Goal: Task Accomplishment & Management: Complete application form

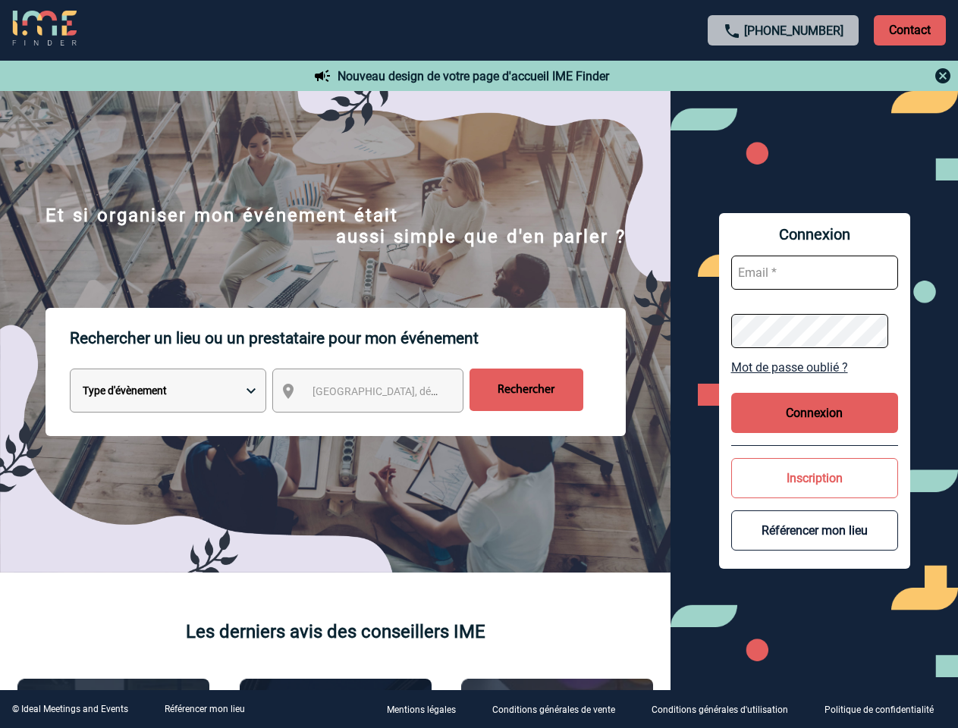
click at [479, 364] on p "Rechercher un lieu ou un prestataire pour mon événement" at bounding box center [348, 338] width 556 height 61
click at [909, 30] on p "Contact" at bounding box center [910, 30] width 72 height 30
click at [784, 76] on div at bounding box center [784, 76] width 338 height 18
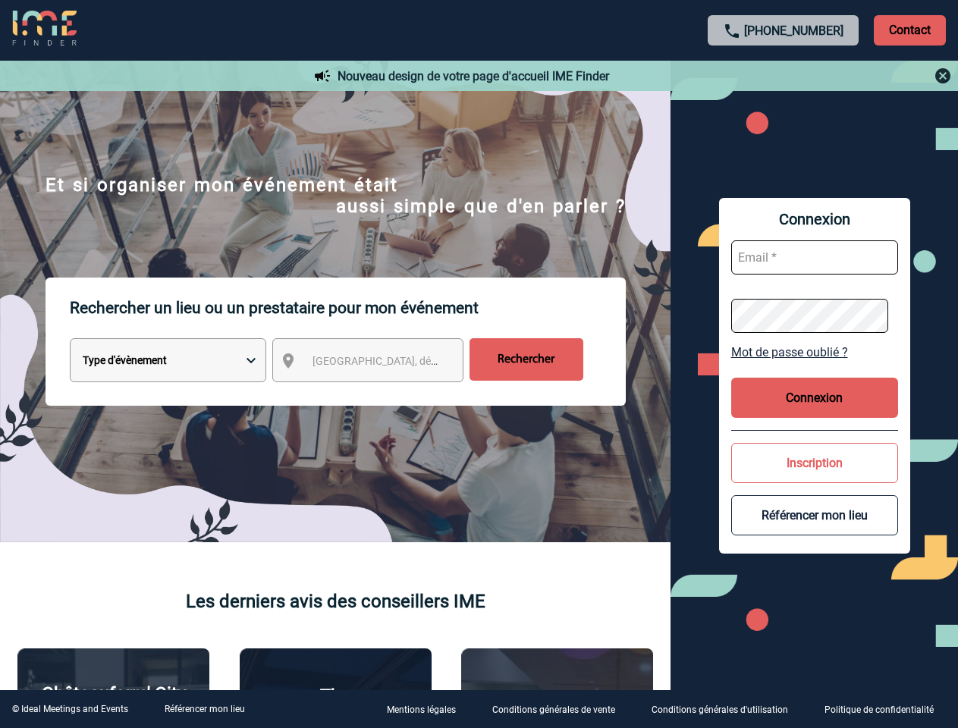
click at [382, 394] on div at bounding box center [382, 290] width 764 height 580
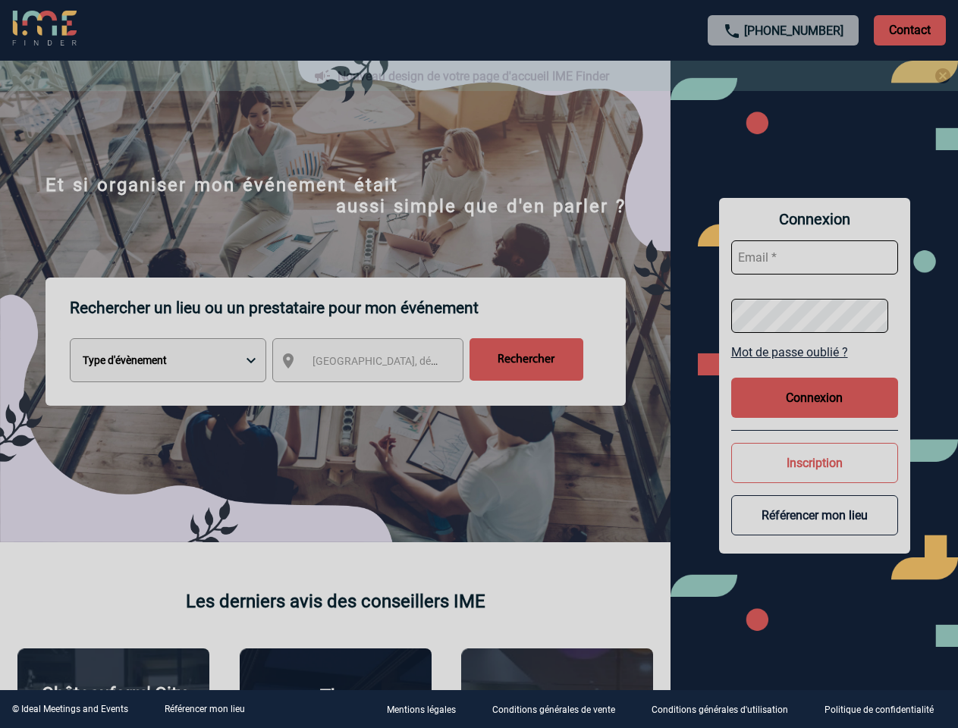
click at [815, 367] on div at bounding box center [479, 364] width 958 height 728
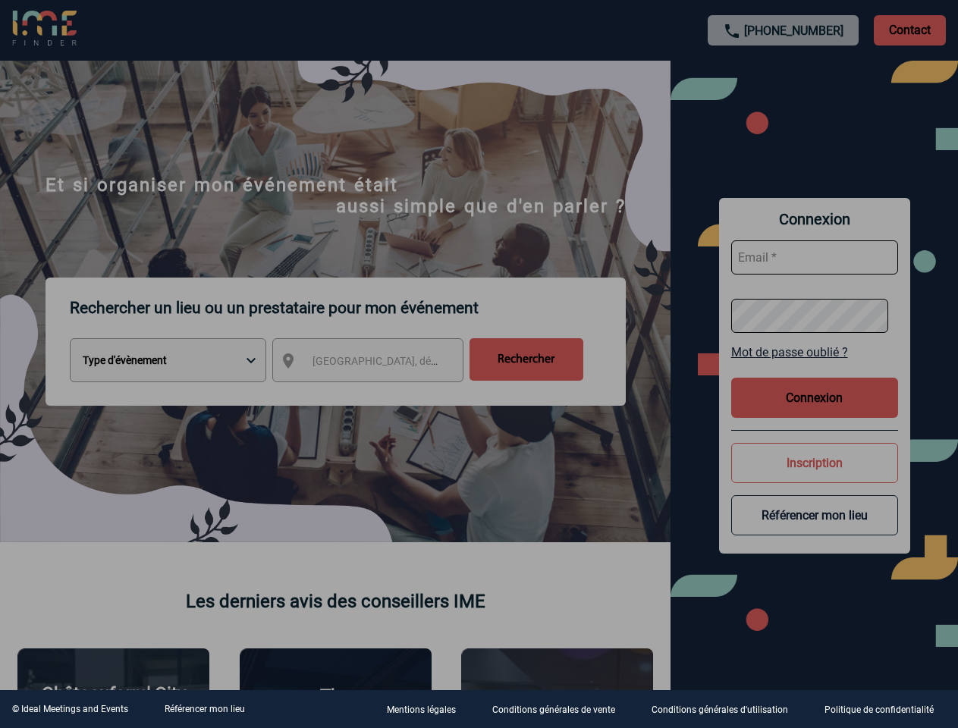
click at [815, 413] on div at bounding box center [479, 364] width 958 height 728
click at [815, 478] on div at bounding box center [479, 364] width 958 height 728
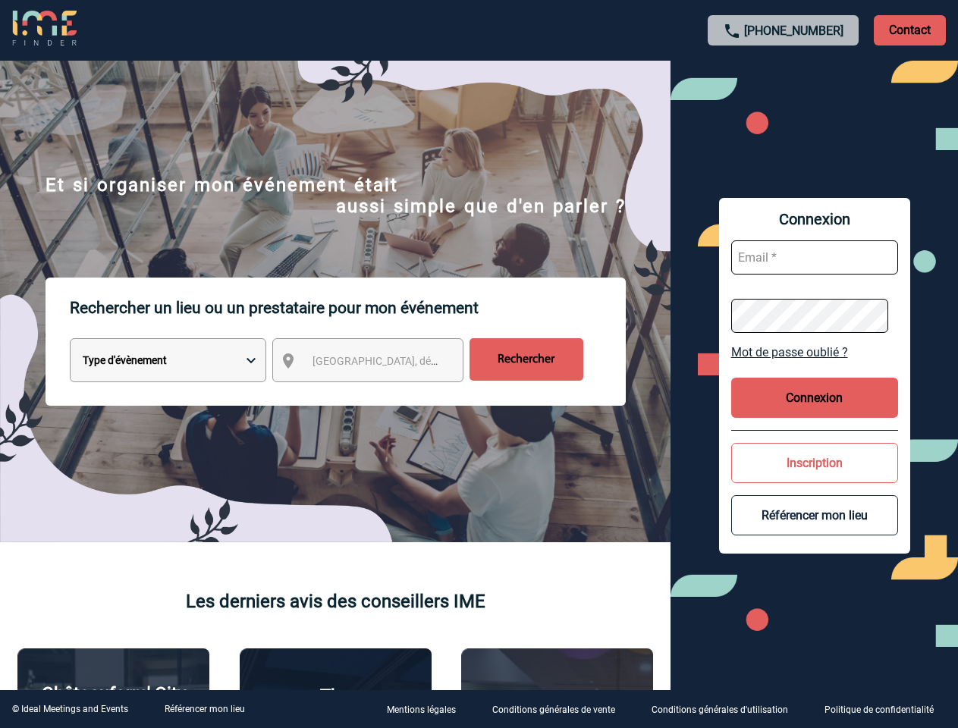
click at [815, 530] on button "Référencer mon lieu" at bounding box center [814, 515] width 167 height 40
click at [204, 709] on link "Référencer mon lieu" at bounding box center [205, 709] width 80 height 11
